Goal: Navigation & Orientation: Find specific page/section

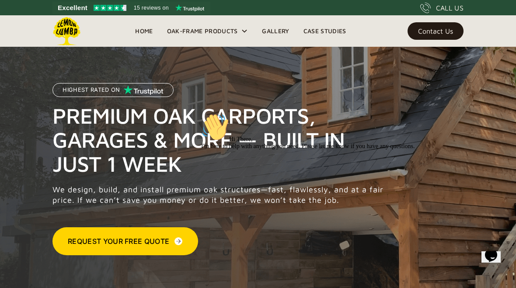
click at [201, 113] on icon "Chat attention grabber" at bounding box center [201, 113] width 0 height 0
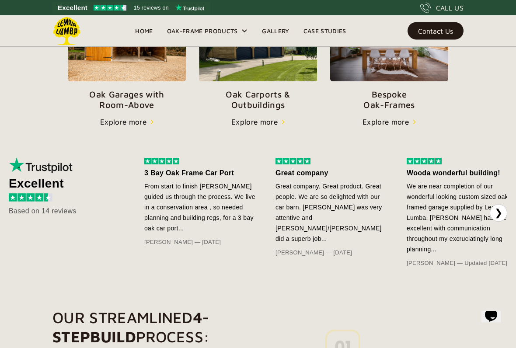
scroll to position [366, 0]
click at [499, 212] on button "❯" at bounding box center [498, 212] width 17 height 17
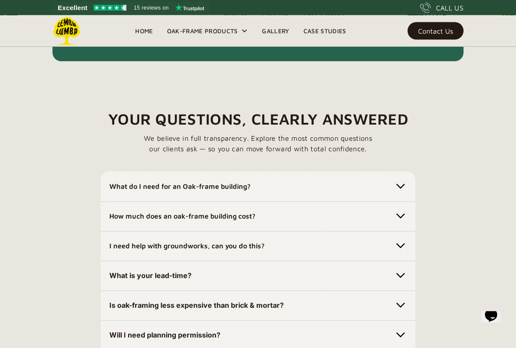
scroll to position [2508, 0]
click at [403, 181] on img at bounding box center [400, 186] width 12 height 12
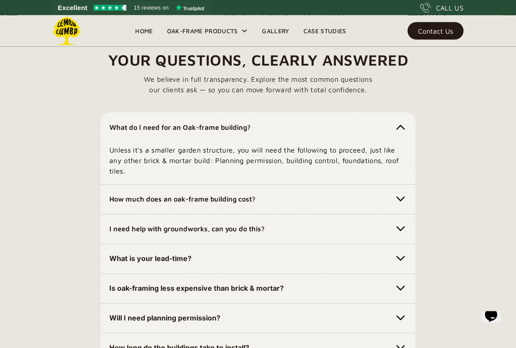
scroll to position [2567, 0]
click at [400, 199] on img at bounding box center [400, 199] width 12 height 12
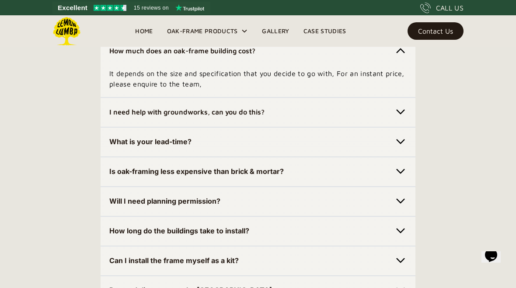
scroll to position [2661, 0]
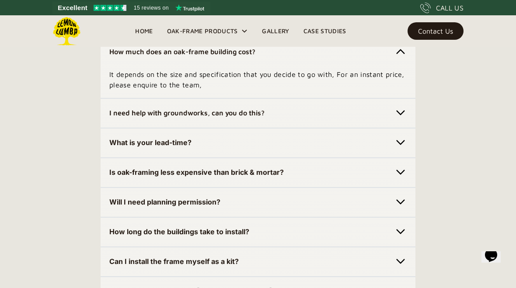
click at [400, 113] on img at bounding box center [400, 113] width 12 height 12
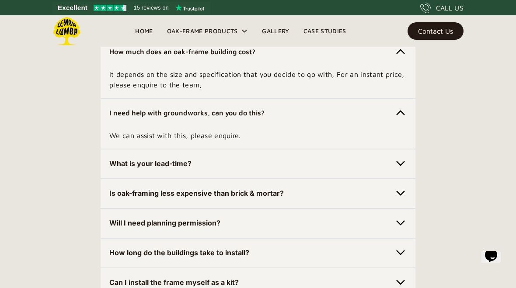
click at [403, 162] on img at bounding box center [400, 163] width 12 height 12
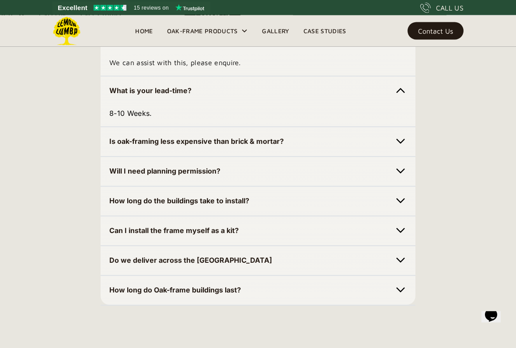
scroll to position [2788, 0]
click at [401, 141] on img at bounding box center [400, 141] width 12 height 12
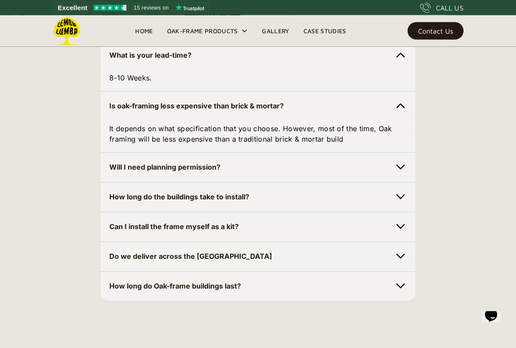
scroll to position [2823, 0]
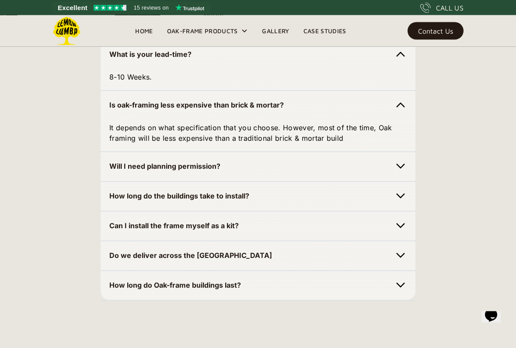
click at [399, 165] on img at bounding box center [400, 166] width 12 height 12
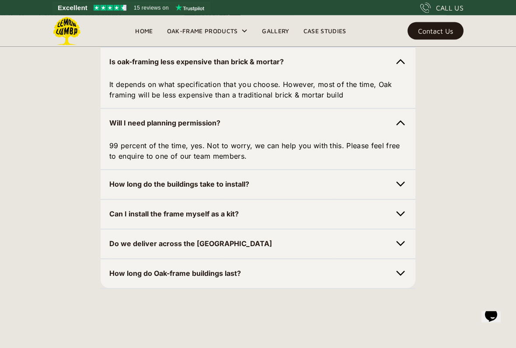
scroll to position [2873, 0]
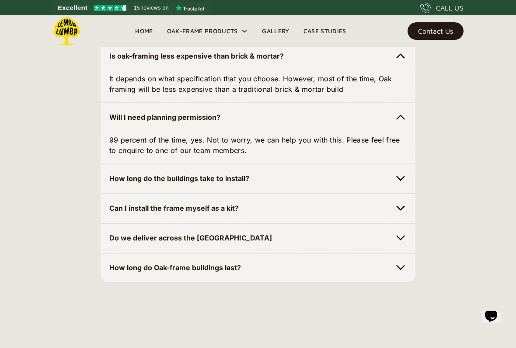
click at [402, 178] on img at bounding box center [400, 178] width 12 height 12
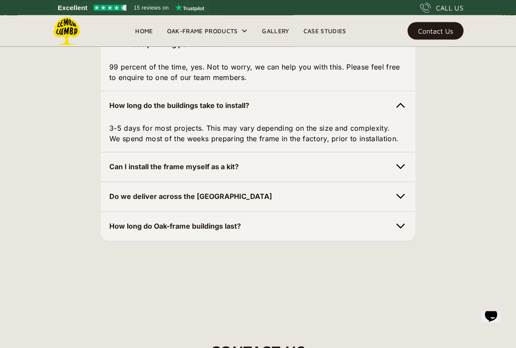
scroll to position [2946, 0]
click at [400, 195] on img at bounding box center [400, 196] width 12 height 12
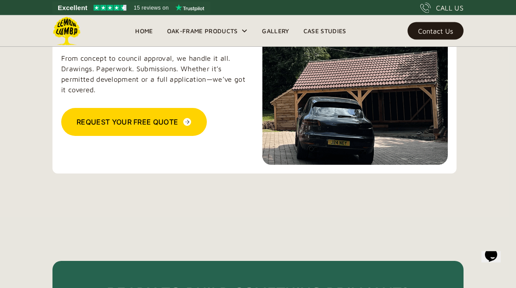
scroll to position [2133, 0]
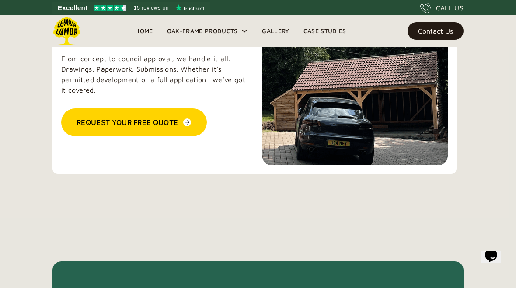
click at [243, 32] on icon at bounding box center [244, 31] width 7 height 7
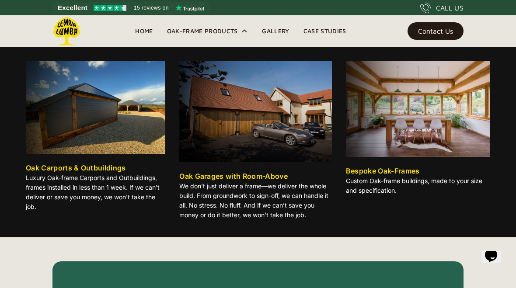
click at [283, 34] on link "Gallery" at bounding box center [275, 30] width 41 height 13
